Goal: Transaction & Acquisition: Purchase product/service

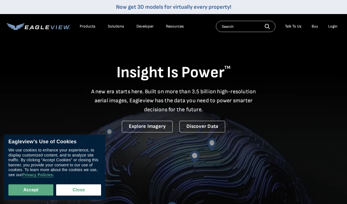
click at [336, 28] on div "Login" at bounding box center [332, 26] width 9 height 5
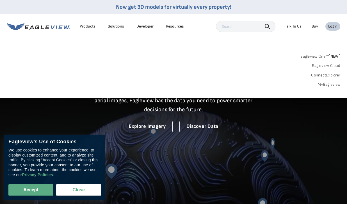
click at [321, 83] on link "MyEagleview" at bounding box center [329, 84] width 22 height 5
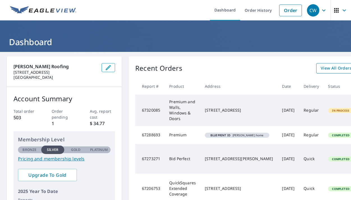
click at [321, 70] on span "View All Orders" at bounding box center [336, 68] width 31 height 7
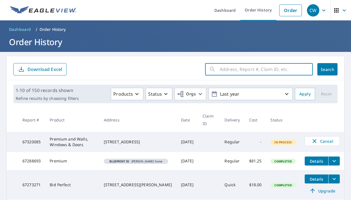
click at [226, 71] on input "text" at bounding box center [266, 70] width 93 height 16
type input "17 rapidan road"
click at [324, 69] on button "Search" at bounding box center [328, 69] width 20 height 12
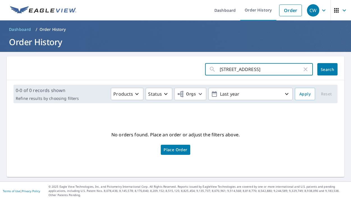
click at [263, 67] on input "17 rapidan road" at bounding box center [261, 70] width 83 height 16
type input "1"
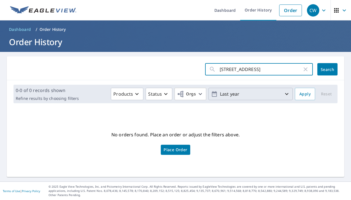
type input "17 rapidan road"
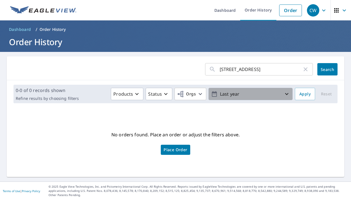
click at [285, 99] on span "Last year" at bounding box center [250, 94] width 79 height 10
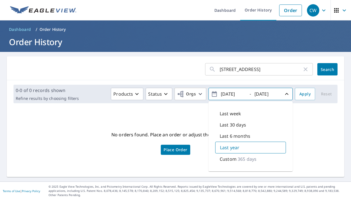
click at [236, 137] on p "Last 6 months" at bounding box center [235, 136] width 31 height 7
type input "2025/03/08"
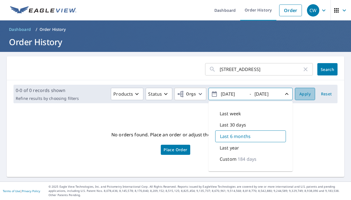
click at [303, 94] on span "Apply" at bounding box center [305, 94] width 11 height 7
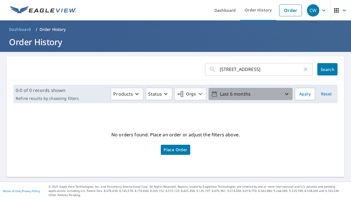
click at [284, 96] on icon "button" at bounding box center [287, 94] width 7 height 7
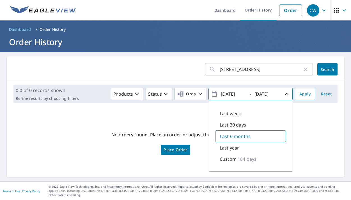
click at [233, 125] on p "Last 30 days" at bounding box center [233, 125] width 26 height 7
type input "2025/08/08"
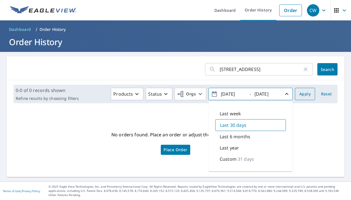
click at [303, 92] on span "Apply" at bounding box center [305, 94] width 11 height 7
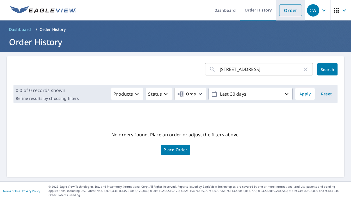
click at [286, 5] on link "Order" at bounding box center [290, 10] width 23 height 12
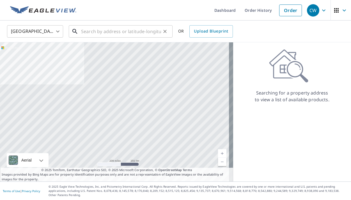
click at [144, 35] on input "text" at bounding box center [121, 32] width 80 height 16
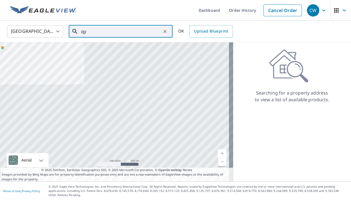
type input "q"
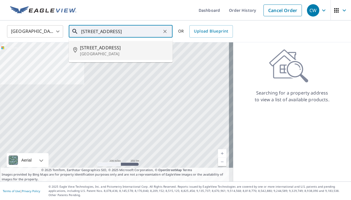
click at [135, 52] on p "[GEOGRAPHIC_DATA]" at bounding box center [124, 54] width 88 height 6
type input "17 Rapidan Rd Locust Grove, VA 22508"
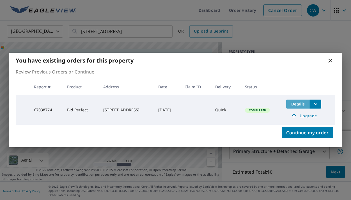
click at [297, 106] on span "Details" at bounding box center [298, 103] width 17 height 5
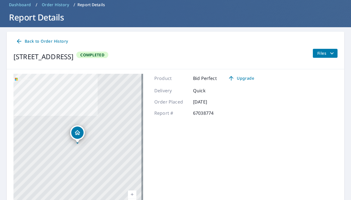
scroll to position [26, 0]
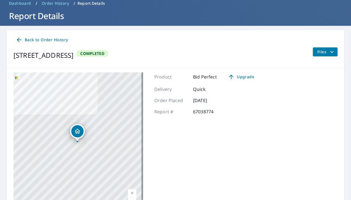
click at [320, 50] on span "Files" at bounding box center [327, 52] width 18 height 7
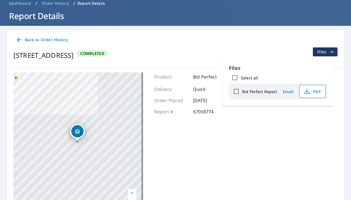
click at [312, 92] on span "PDF" at bounding box center [312, 91] width 18 height 7
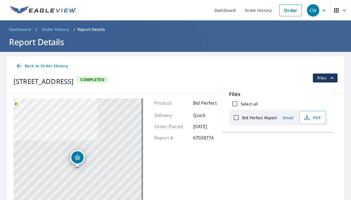
scroll to position [0, 0]
click at [324, 81] on span "Files" at bounding box center [327, 78] width 18 height 7
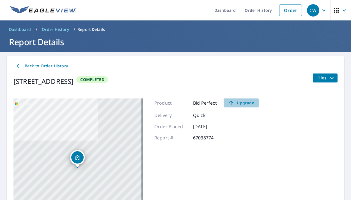
click at [244, 102] on span "Upgrade" at bounding box center [241, 103] width 28 height 7
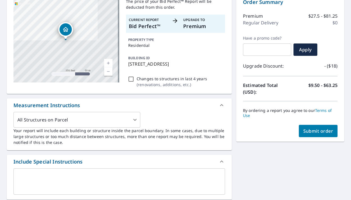
scroll to position [72, 0]
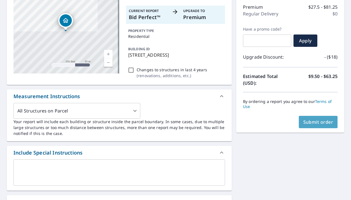
click at [312, 125] on button "Submit order" at bounding box center [318, 122] width 39 height 12
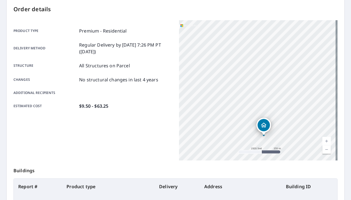
scroll to position [59, 0]
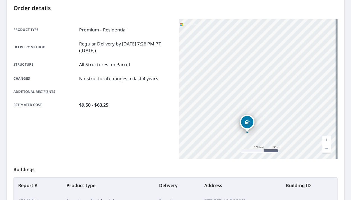
drag, startPoint x: 248, startPoint y: 139, endPoint x: 251, endPoint y: 114, distance: 25.3
click at [251, 116] on div "Dropped pin, building 1, Residential property, 17 Rapidan Rd Locust Grove, VA 2…" at bounding box center [247, 122] width 12 height 12
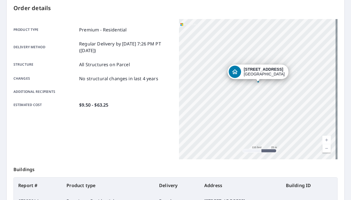
drag, startPoint x: 254, startPoint y: 96, endPoint x: 253, endPoint y: 90, distance: 6.0
click at [253, 90] on div "17 Rapidan Rd Locust Grove, VA 22508" at bounding box center [258, 89] width 159 height 140
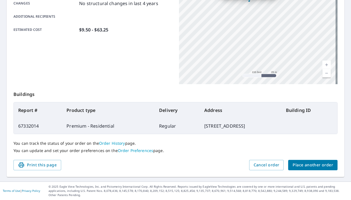
scroll to position [134, 0]
click at [314, 166] on span "Place another order" at bounding box center [313, 165] width 40 height 7
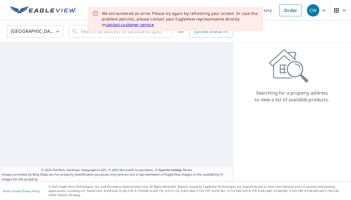
click at [154, 22] on link "contact customer service" at bounding box center [130, 24] width 48 height 5
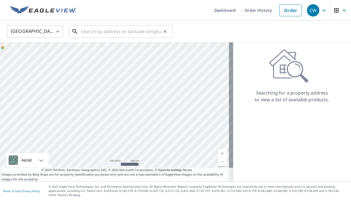
click at [88, 31] on input "text" at bounding box center [121, 32] width 80 height 16
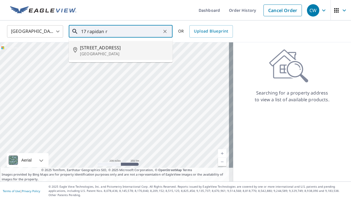
click at [98, 48] on span "17 Rapidan Rd" at bounding box center [124, 47] width 88 height 7
type input "17 Rapidan Rd Locust Grove, VA 22508"
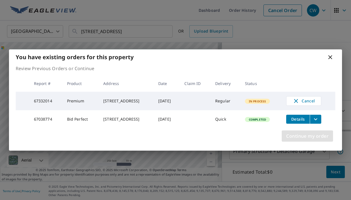
click at [298, 138] on span "Continue my order" at bounding box center [307, 136] width 42 height 8
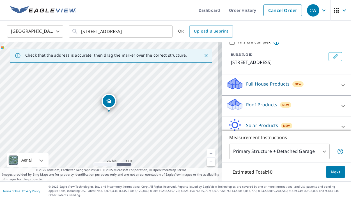
scroll to position [41, 0]
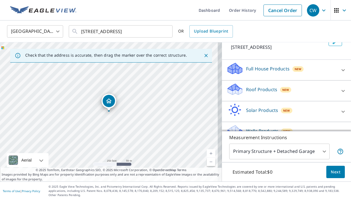
click at [340, 89] on icon at bounding box center [343, 91] width 7 height 7
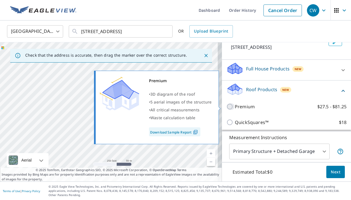
click at [227, 108] on input "Premium $27.5 - $81.25" at bounding box center [231, 106] width 8 height 7
checkbox input "true"
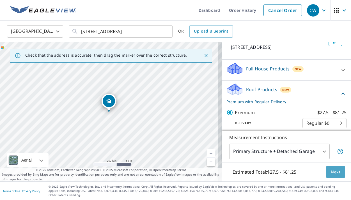
click at [336, 174] on span "Next" at bounding box center [336, 172] width 10 height 7
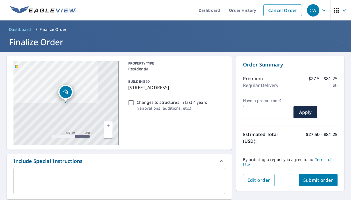
click at [321, 181] on span "Submit order" at bounding box center [319, 180] width 30 height 6
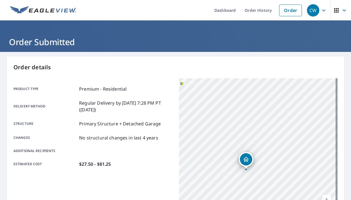
drag, startPoint x: 244, startPoint y: 185, endPoint x: 245, endPoint y: 158, distance: 27.8
click at [245, 157] on icon "Dropped pin, building 1, Residential property, 17 Rapidan Rd Locust Grove, VA 2…" at bounding box center [246, 159] width 7 height 7
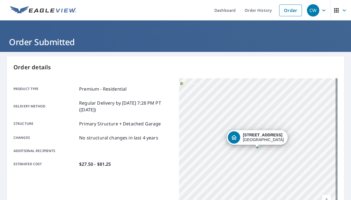
scroll to position [134, 0]
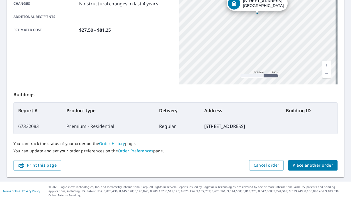
click at [312, 166] on span "Place another order" at bounding box center [313, 165] width 40 height 7
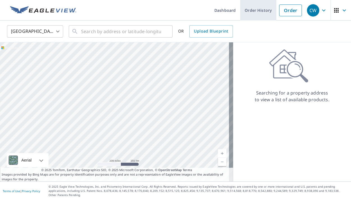
click at [248, 11] on link "Order History" at bounding box center [258, 10] width 36 height 21
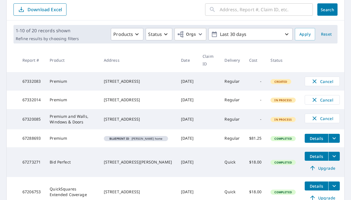
scroll to position [55, 0]
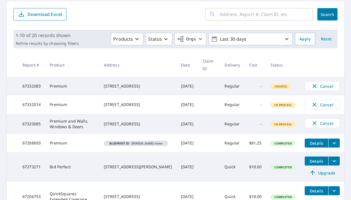
click at [128, 89] on div "17 Rapidan Rd Locust Grove, VA 22508" at bounding box center [138, 86] width 68 height 6
click at [227, 16] on input "text" at bounding box center [266, 14] width 93 height 16
type input "`"
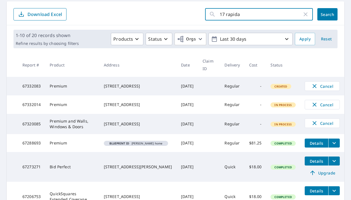
type input "17 rapidan"
click at [324, 14] on button "Search" at bounding box center [328, 14] width 20 height 12
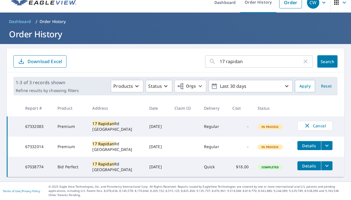
scroll to position [8, 0]
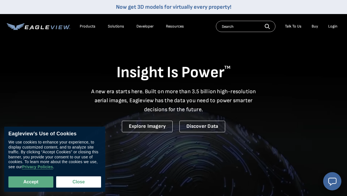
click at [328, 27] on li "Login" at bounding box center [333, 26] width 15 height 8
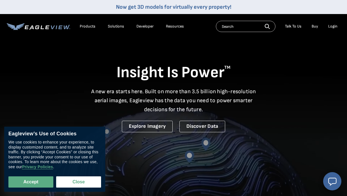
click at [332, 27] on div "Login" at bounding box center [332, 26] width 9 height 5
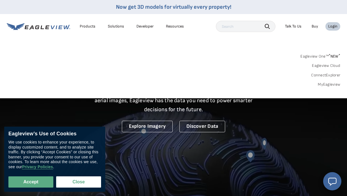
click at [320, 85] on link "MyEagleview" at bounding box center [329, 84] width 22 height 5
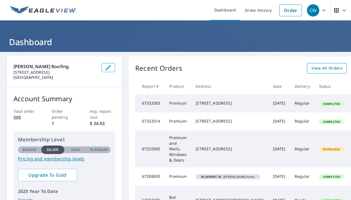
click at [312, 70] on span "View All Orders" at bounding box center [327, 68] width 31 height 7
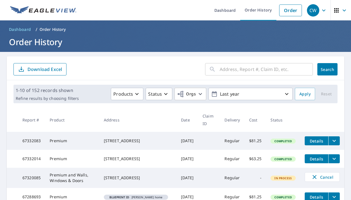
click at [275, 67] on input "text" at bounding box center [266, 70] width 93 height 16
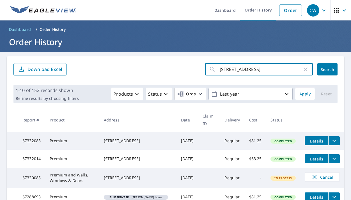
type input "[STREET_ADDRESS]"
click at [324, 69] on button "Search" at bounding box center [328, 69] width 20 height 12
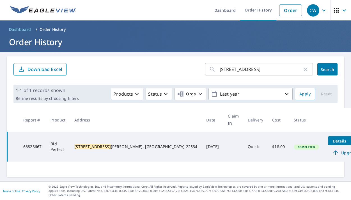
click at [332, 149] on span "Upgrade" at bounding box center [346, 152] width 28 height 7
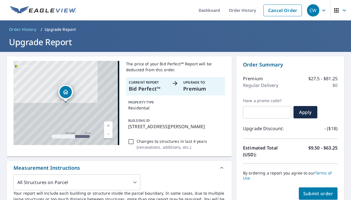
click at [311, 192] on span "Submit order" at bounding box center [319, 194] width 30 height 6
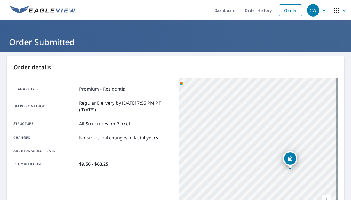
drag, startPoint x: 310, startPoint y: 185, endPoint x: 279, endPoint y: 161, distance: 39.8
click at [279, 161] on div "[STREET_ADDRESS][PERSON_NAME]" at bounding box center [258, 148] width 159 height 140
drag, startPoint x: 281, startPoint y: 183, endPoint x: 281, endPoint y: 161, distance: 21.6
click at [281, 176] on div "Dropped pin, building 1, Residential property, 3617 Hidden Acres Way Partlow, V…" at bounding box center [282, 179] width 7 height 6
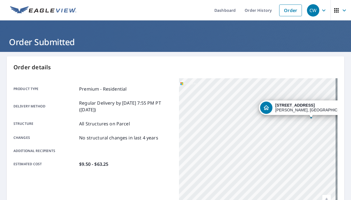
click at [81, 1] on ul "Dashboard Order History Order" at bounding box center [192, 10] width 225 height 21
